Goal: Transaction & Acquisition: Purchase product/service

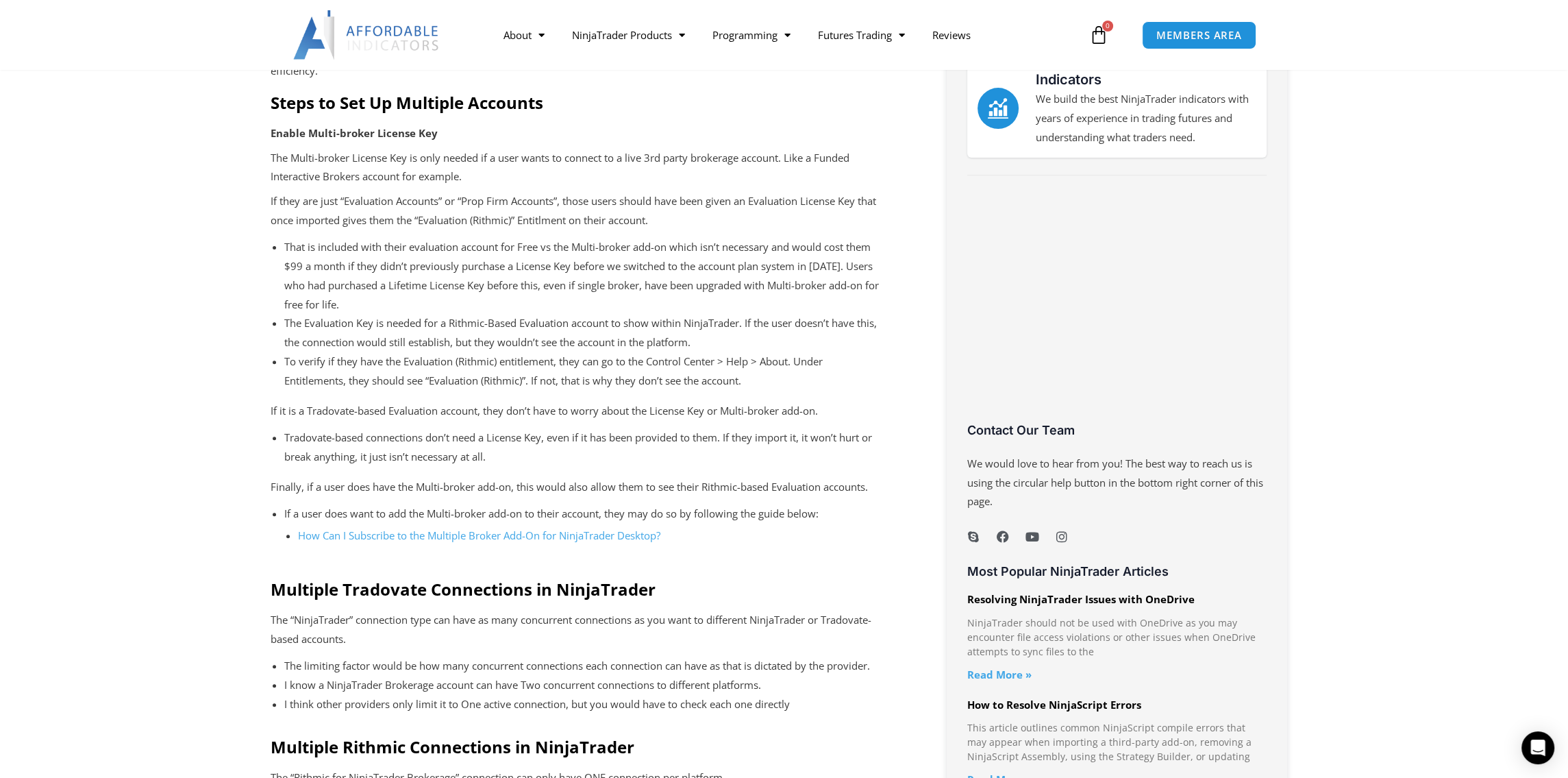
scroll to position [778, 0]
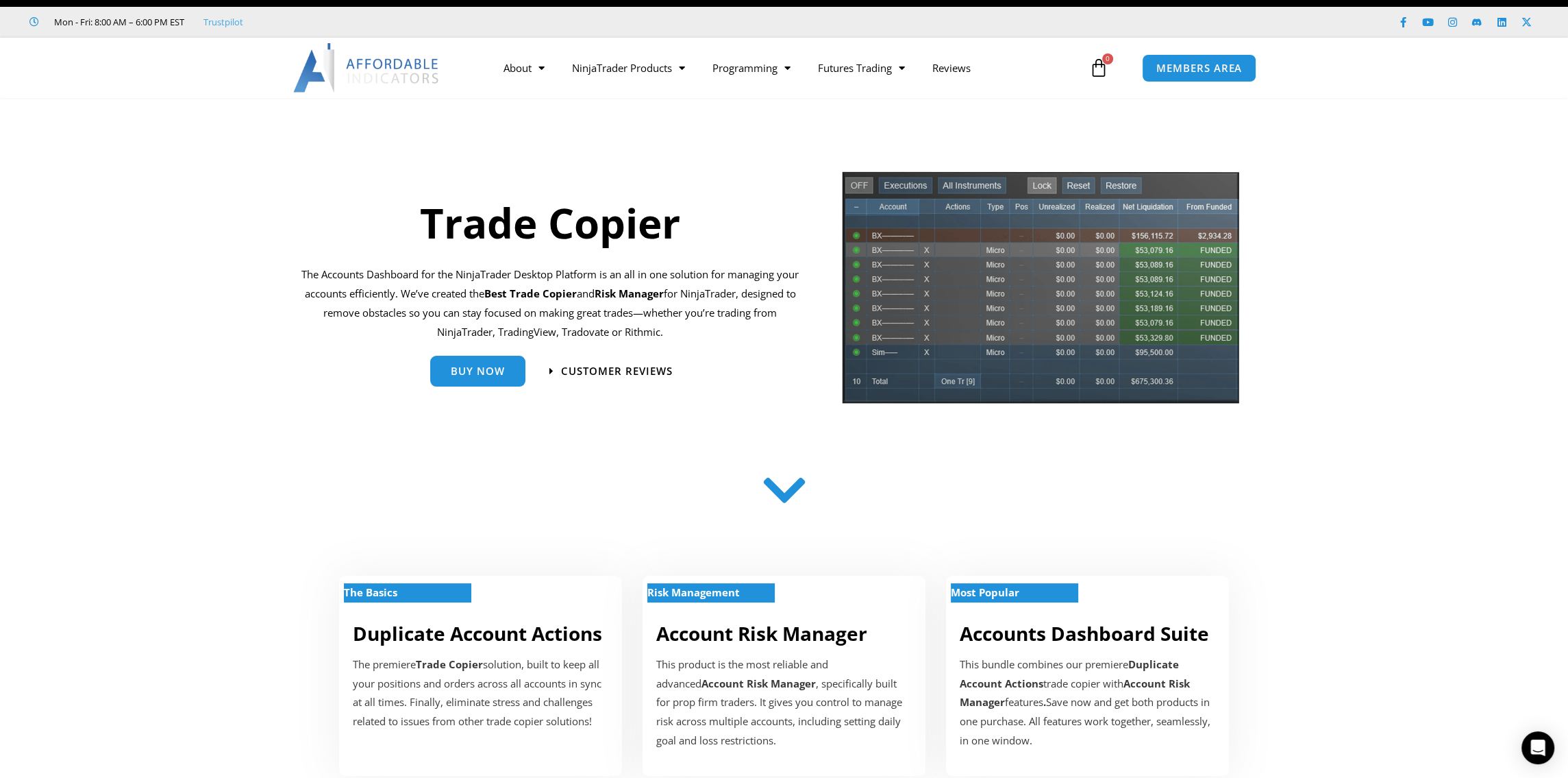
scroll to position [24, 0]
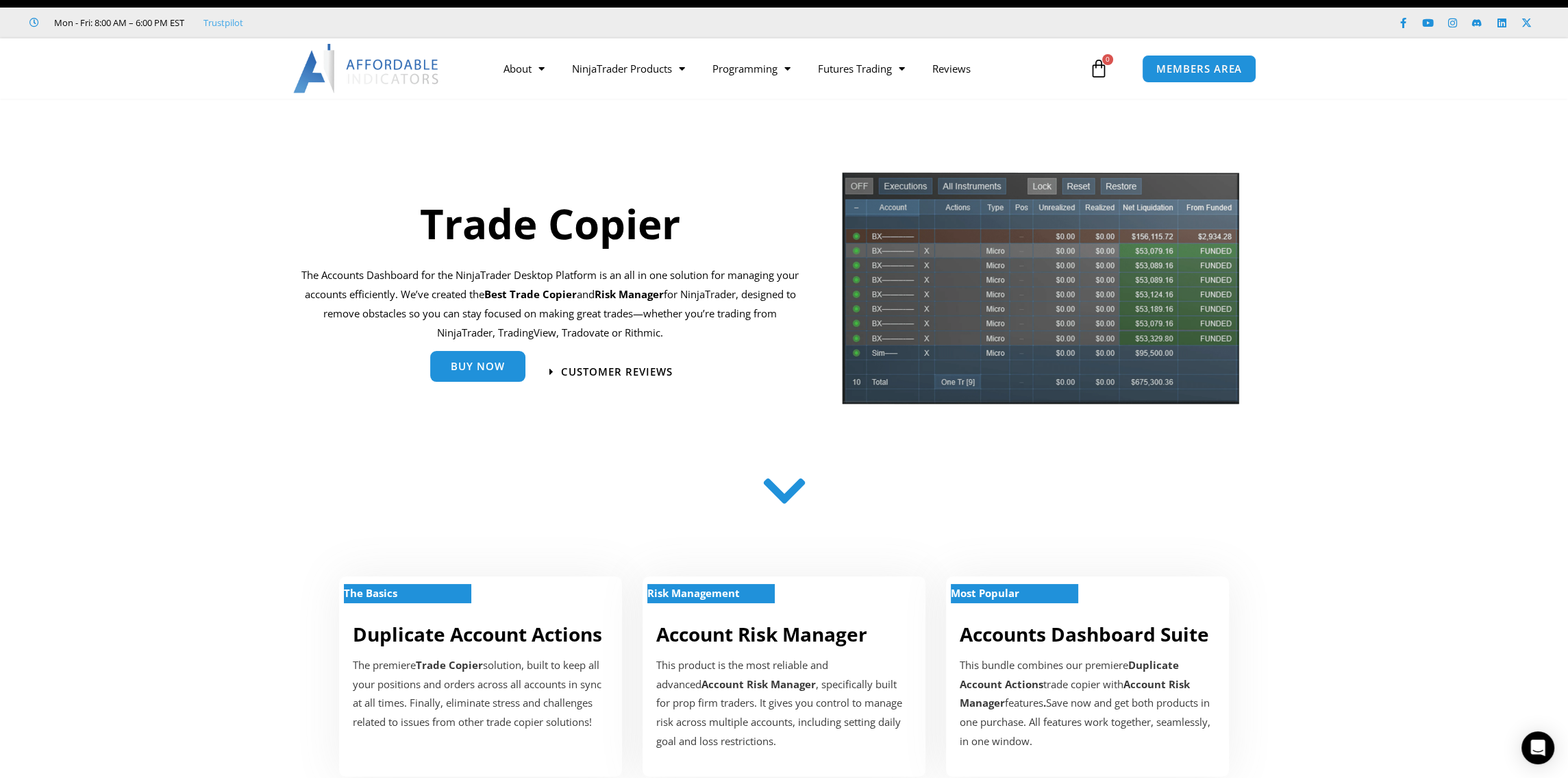
click at [491, 375] on link "Buy Now" at bounding box center [478, 366] width 95 height 31
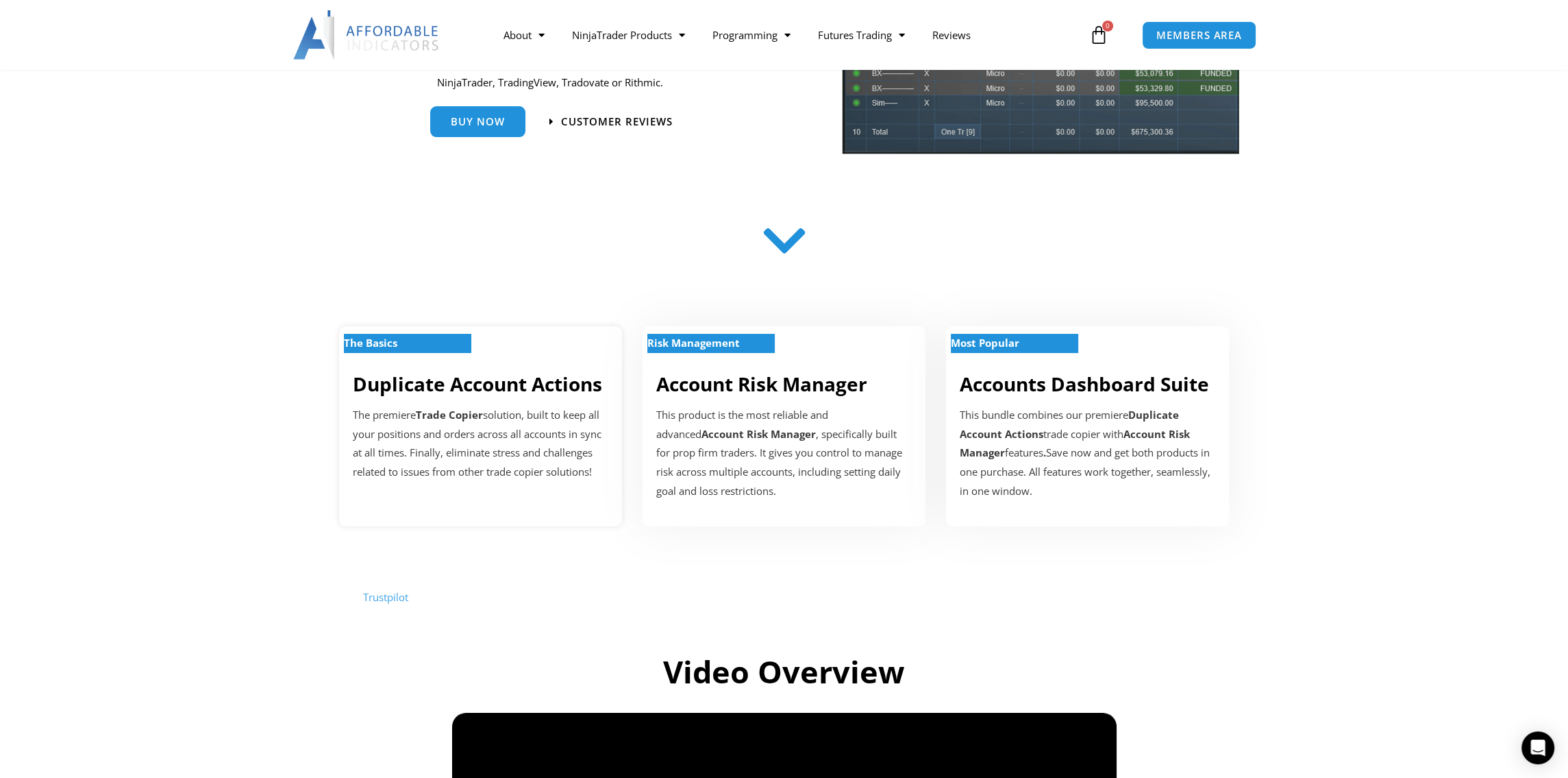
click at [480, 385] on link "Duplicate Account Actions" at bounding box center [478, 384] width 249 height 26
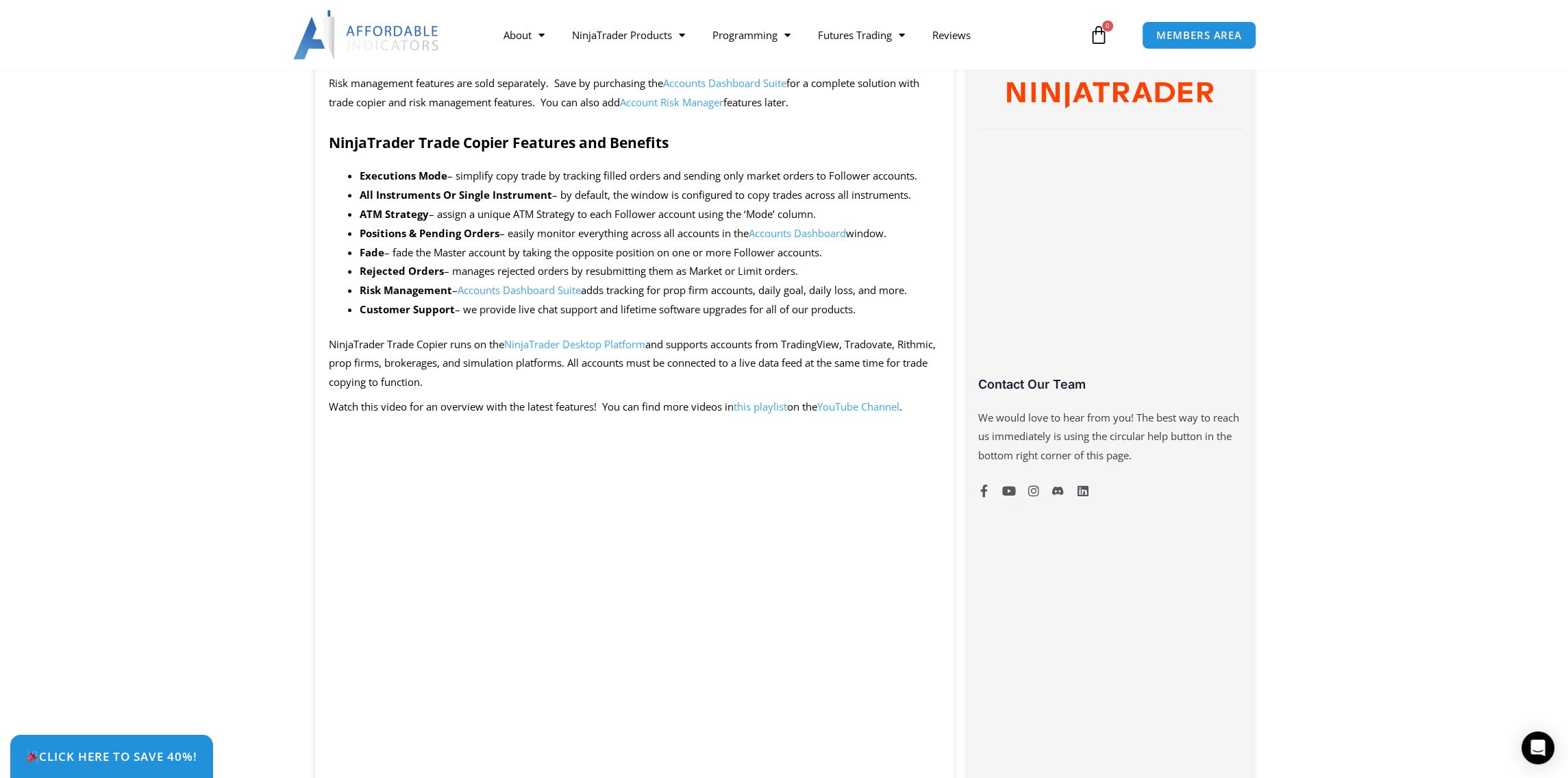
scroll to position [730, 0]
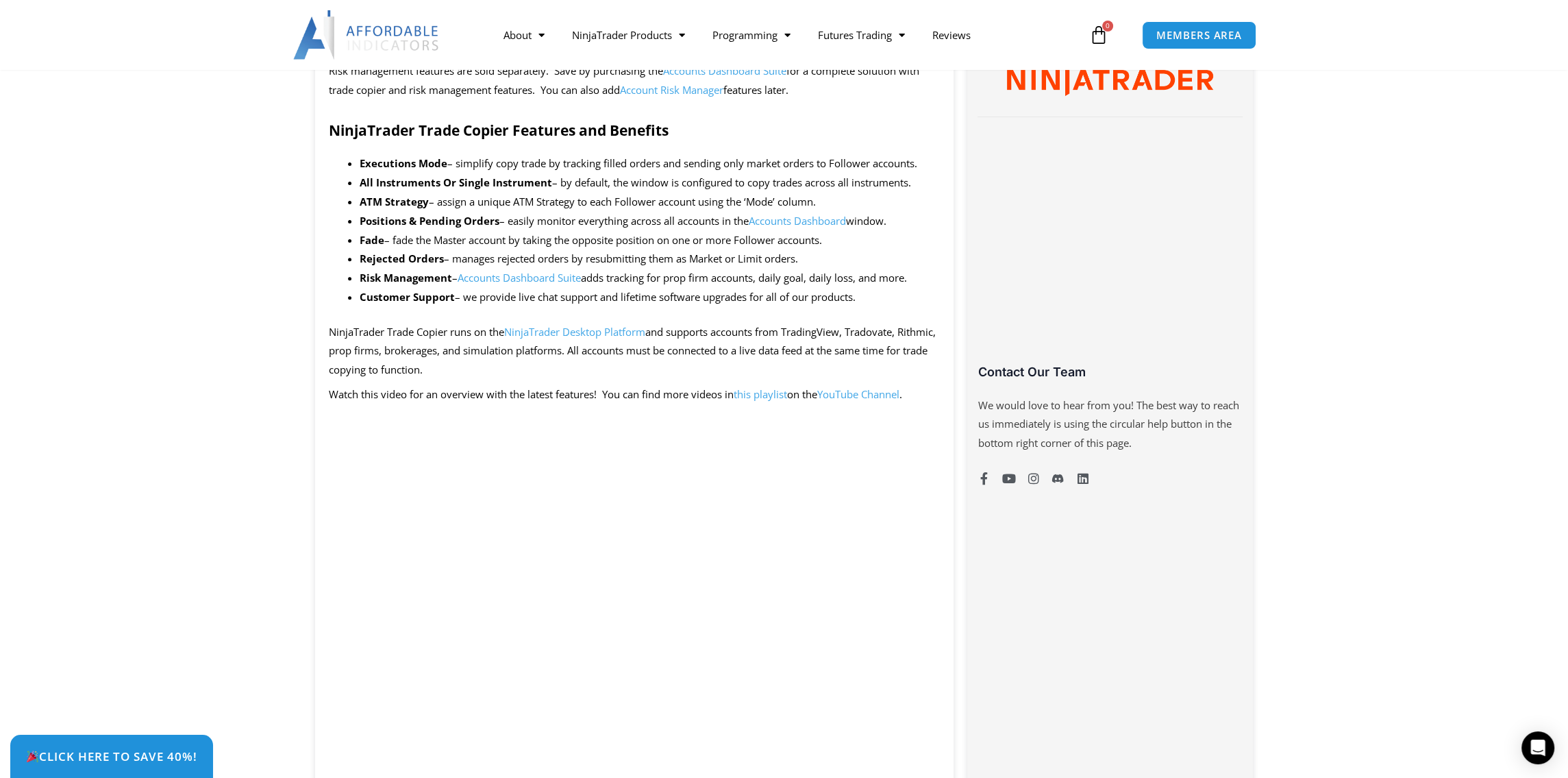
click at [920, 747] on div "Click Here to save 40%!" at bounding box center [794, 756] width 1568 height 43
click at [918, 754] on div "Click Here to save 40%!" at bounding box center [794, 756] width 1568 height 43
click at [918, 743] on div "Click Here to save 40%!" at bounding box center [794, 756] width 1568 height 43
click at [850, 755] on div "Click Here to save 40%!" at bounding box center [794, 756] width 1568 height 43
click at [852, 745] on div "Click Here to save 40%!" at bounding box center [794, 756] width 1568 height 43
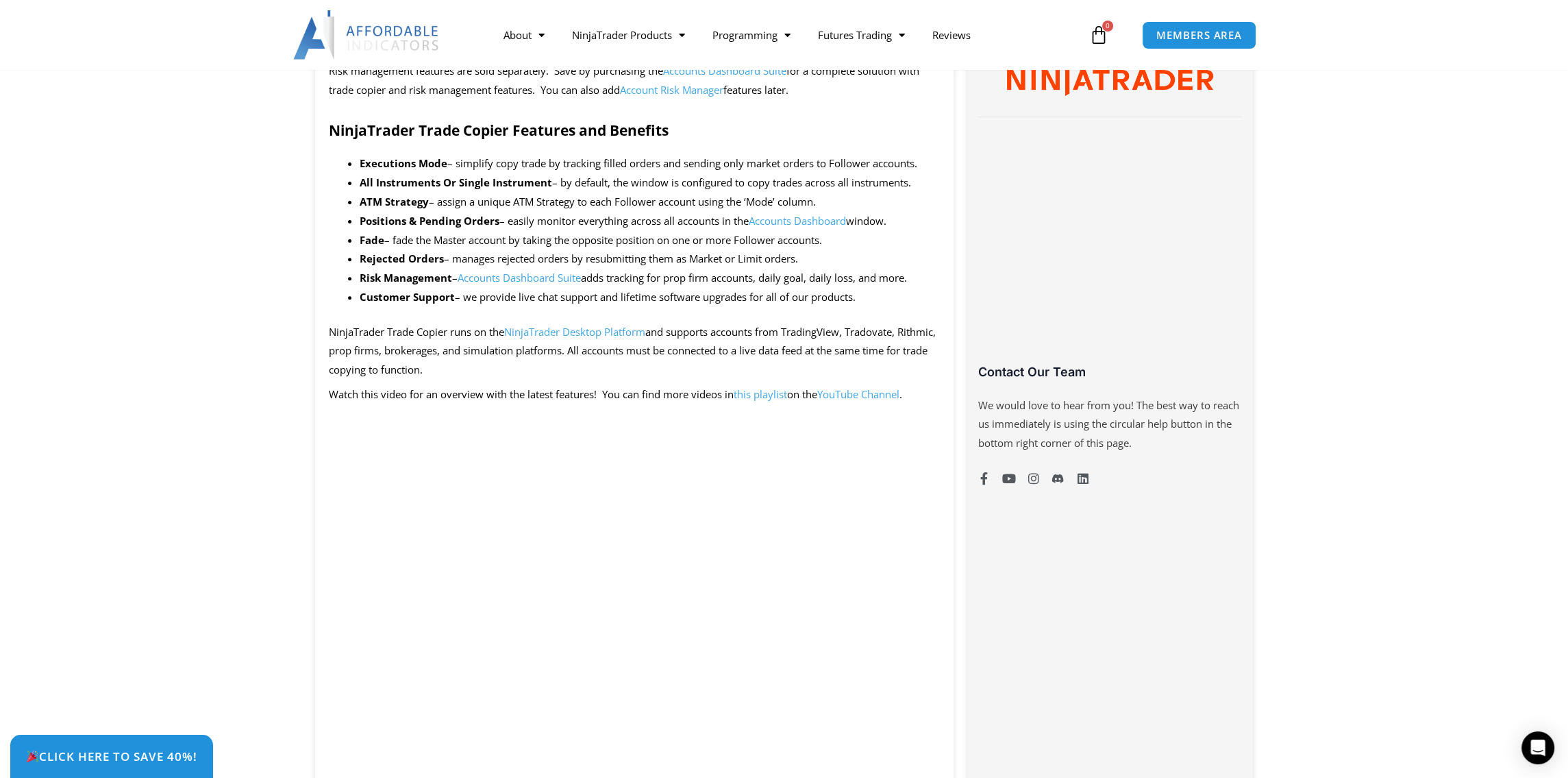
click at [852, 745] on div "Click Here to save 40%!" at bounding box center [794, 756] width 1568 height 43
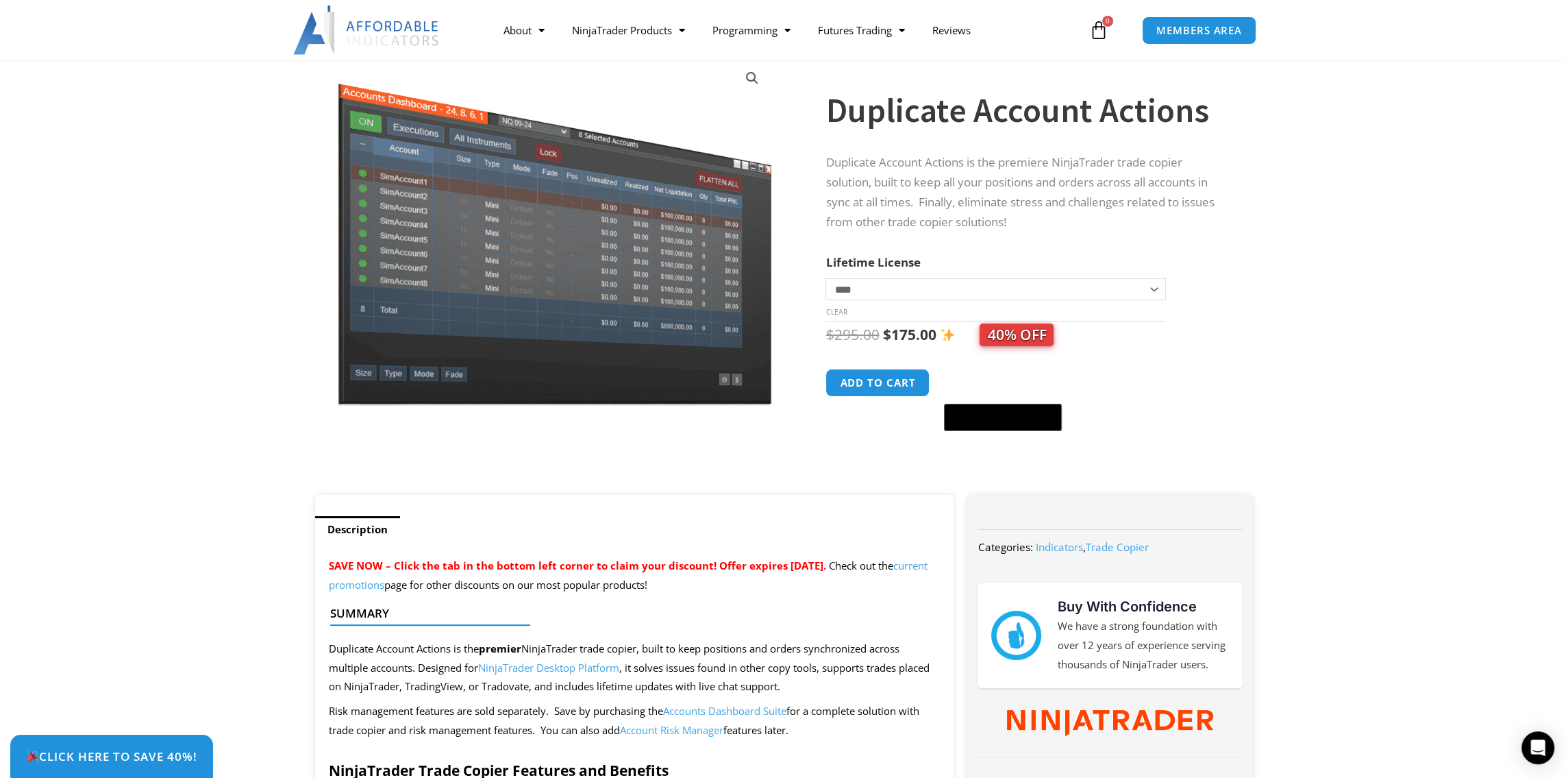
scroll to position [96, 0]
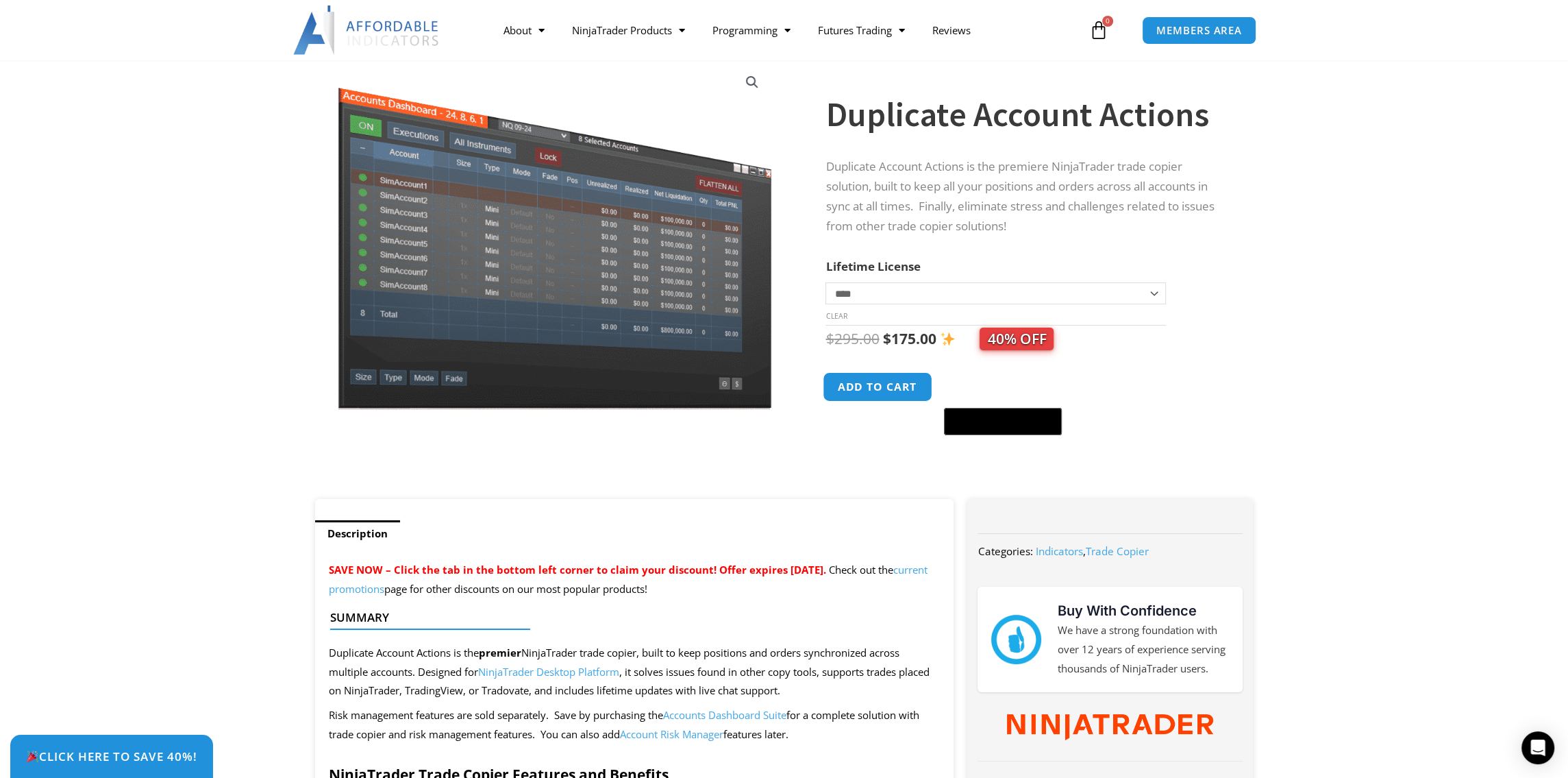
click at [896, 401] on button "Add to cart" at bounding box center [878, 386] width 110 height 29
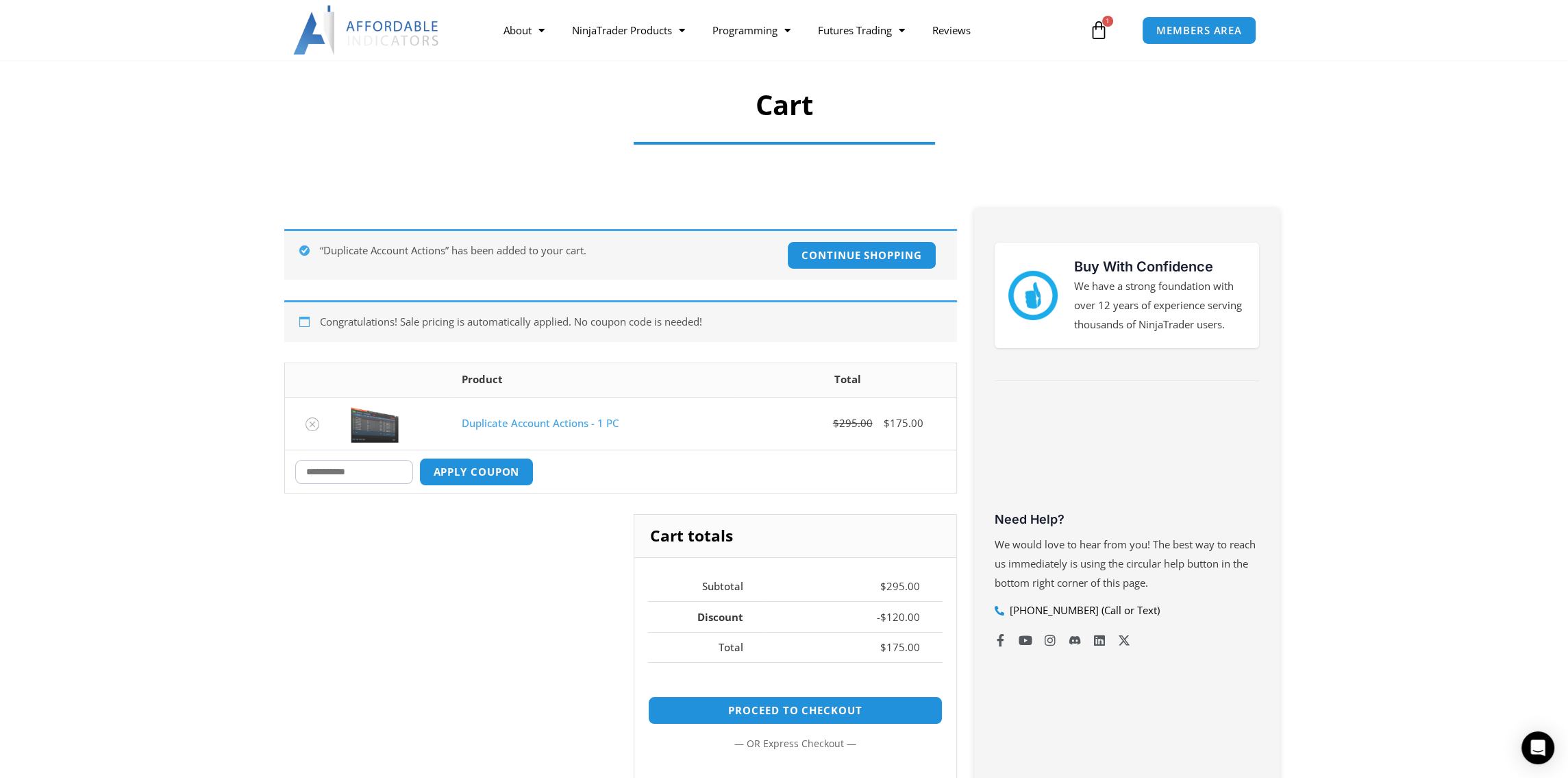
scroll to position [84, 0]
click at [340, 464] on input "Coupon:" at bounding box center [354, 472] width 118 height 24
type input "****"
click at [465, 478] on button "Apply coupon" at bounding box center [476, 472] width 121 height 29
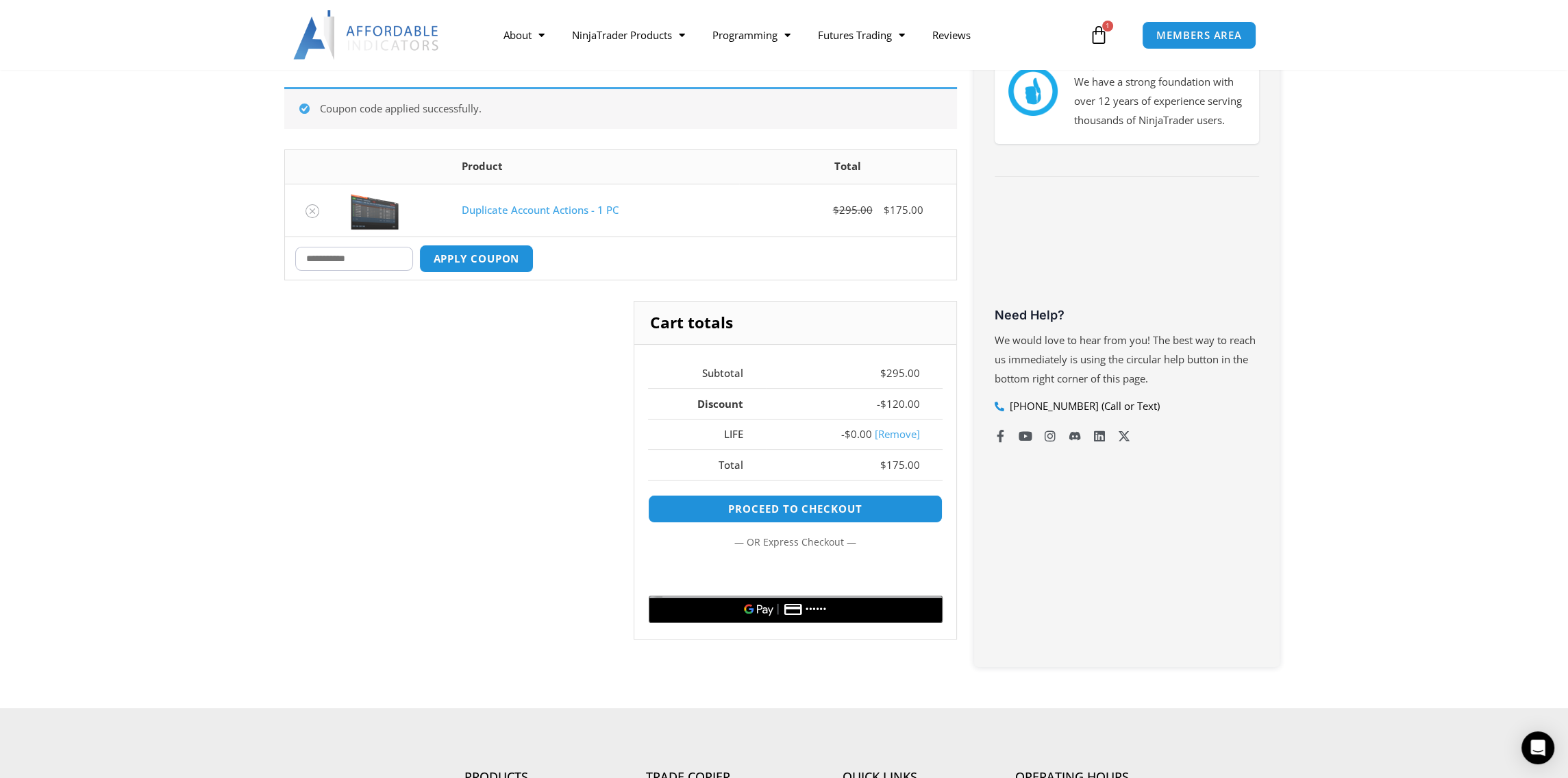
scroll to position [306, 0]
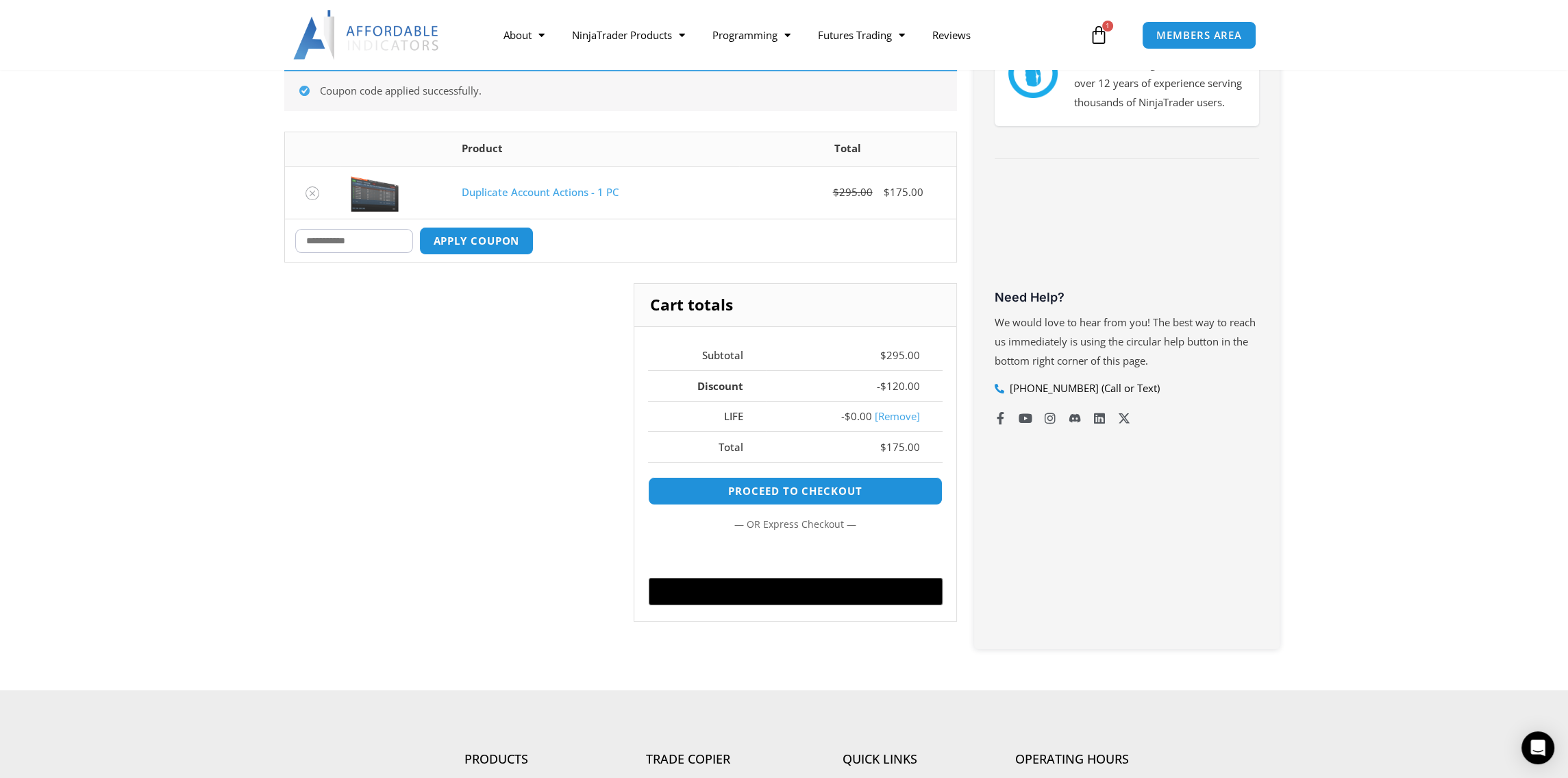
click at [367, 241] on input "Coupon:" at bounding box center [354, 240] width 118 height 24
type input "****"
click at [488, 239] on button "Apply coupon" at bounding box center [476, 240] width 121 height 29
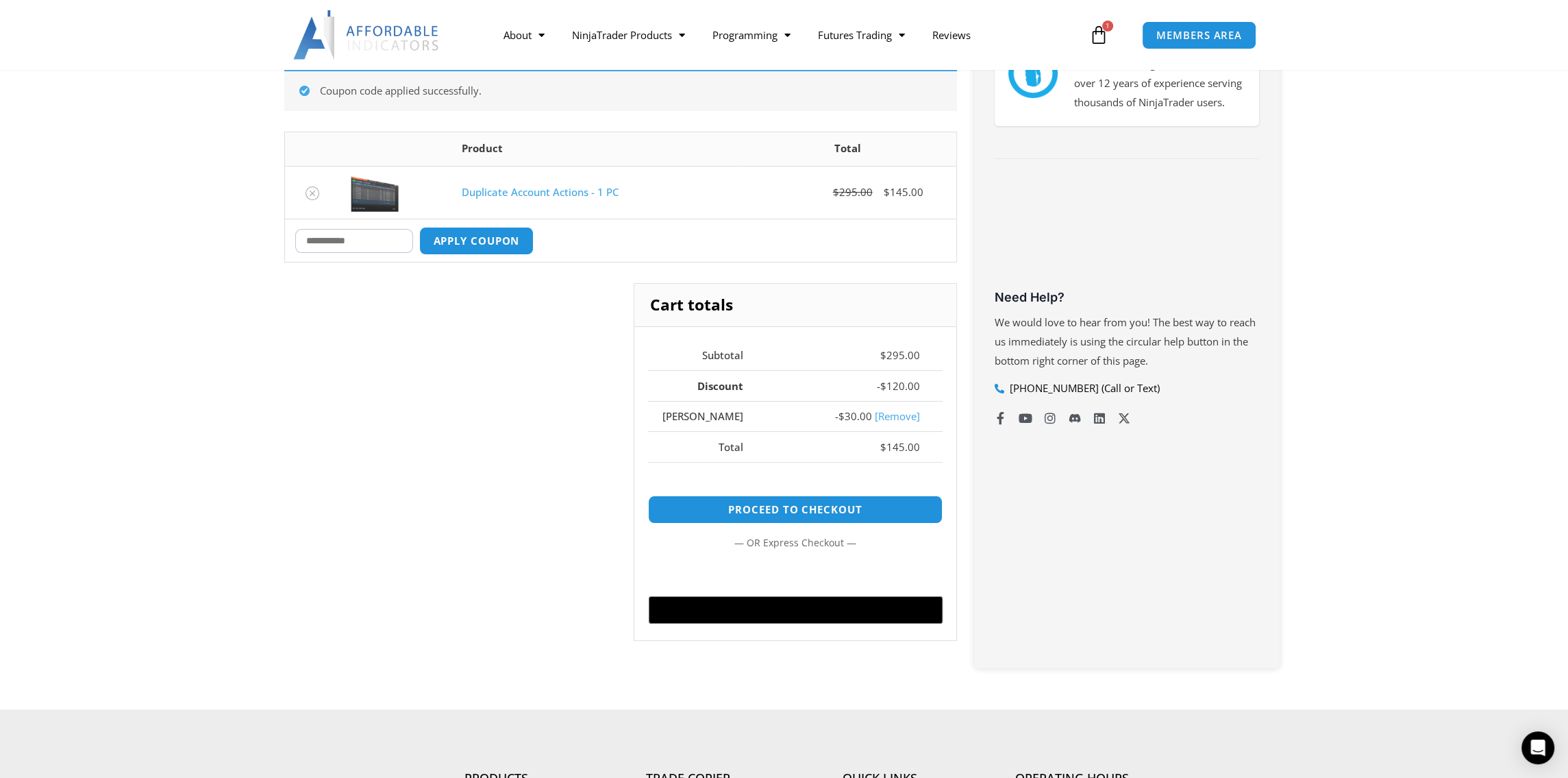
click at [551, 189] on link "Duplicate Account Actions - 1 PC" at bounding box center [540, 192] width 157 height 14
